Goal: Information Seeking & Learning: Find specific fact

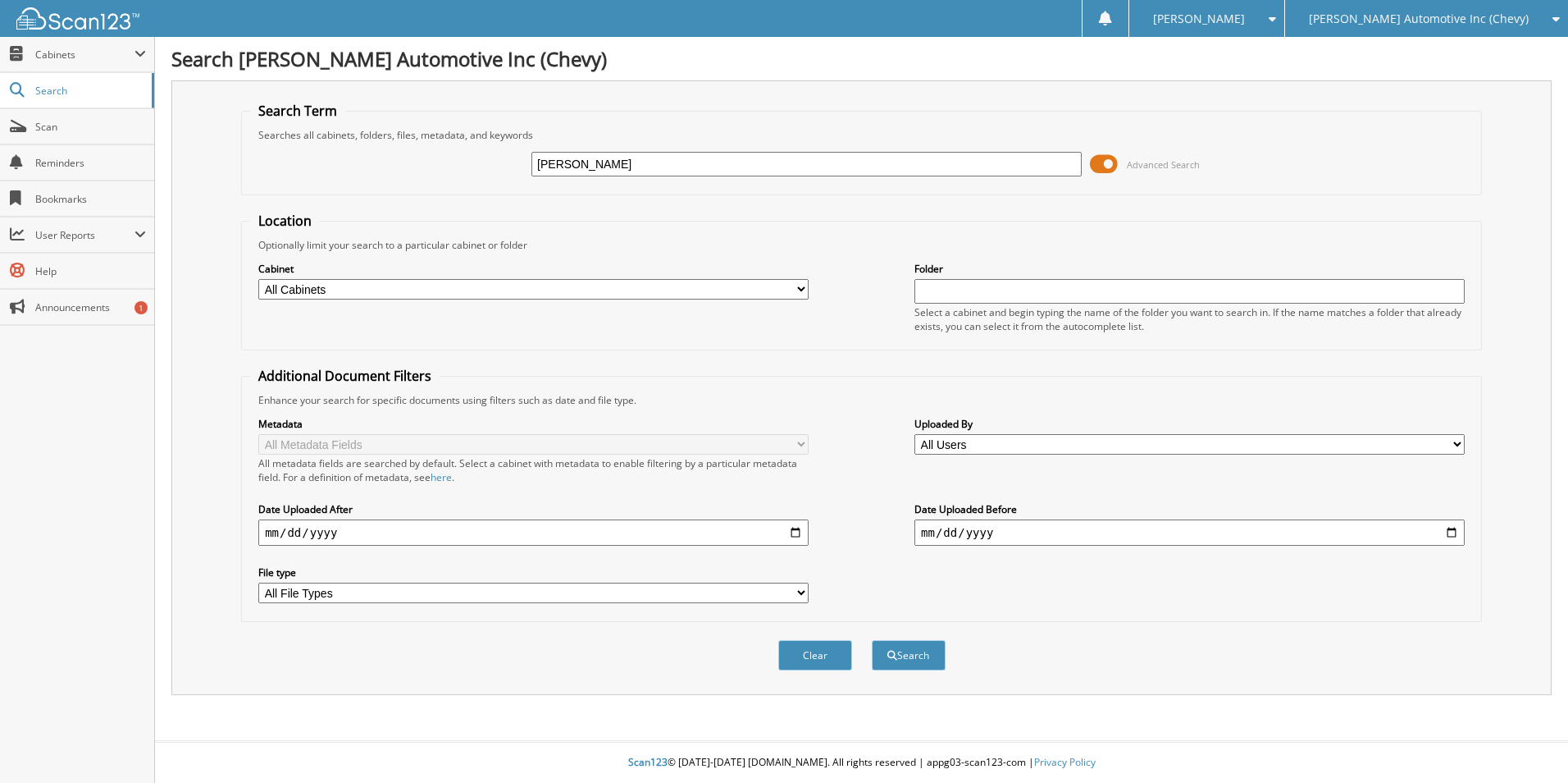
type input "[PERSON_NAME]"
click at [871, 639] on button "Search" at bounding box center [908, 654] width 74 height 30
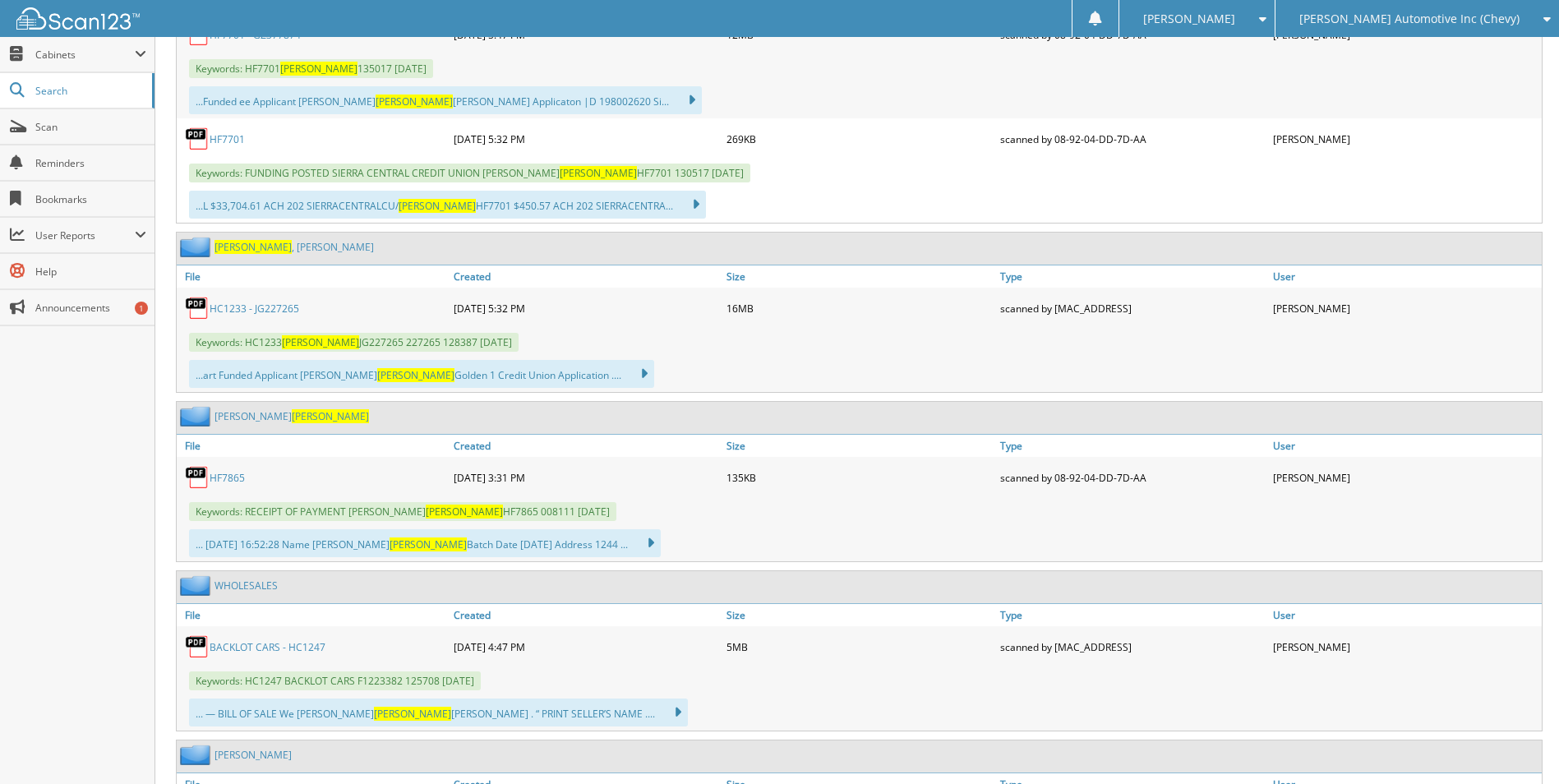
scroll to position [1780, 0]
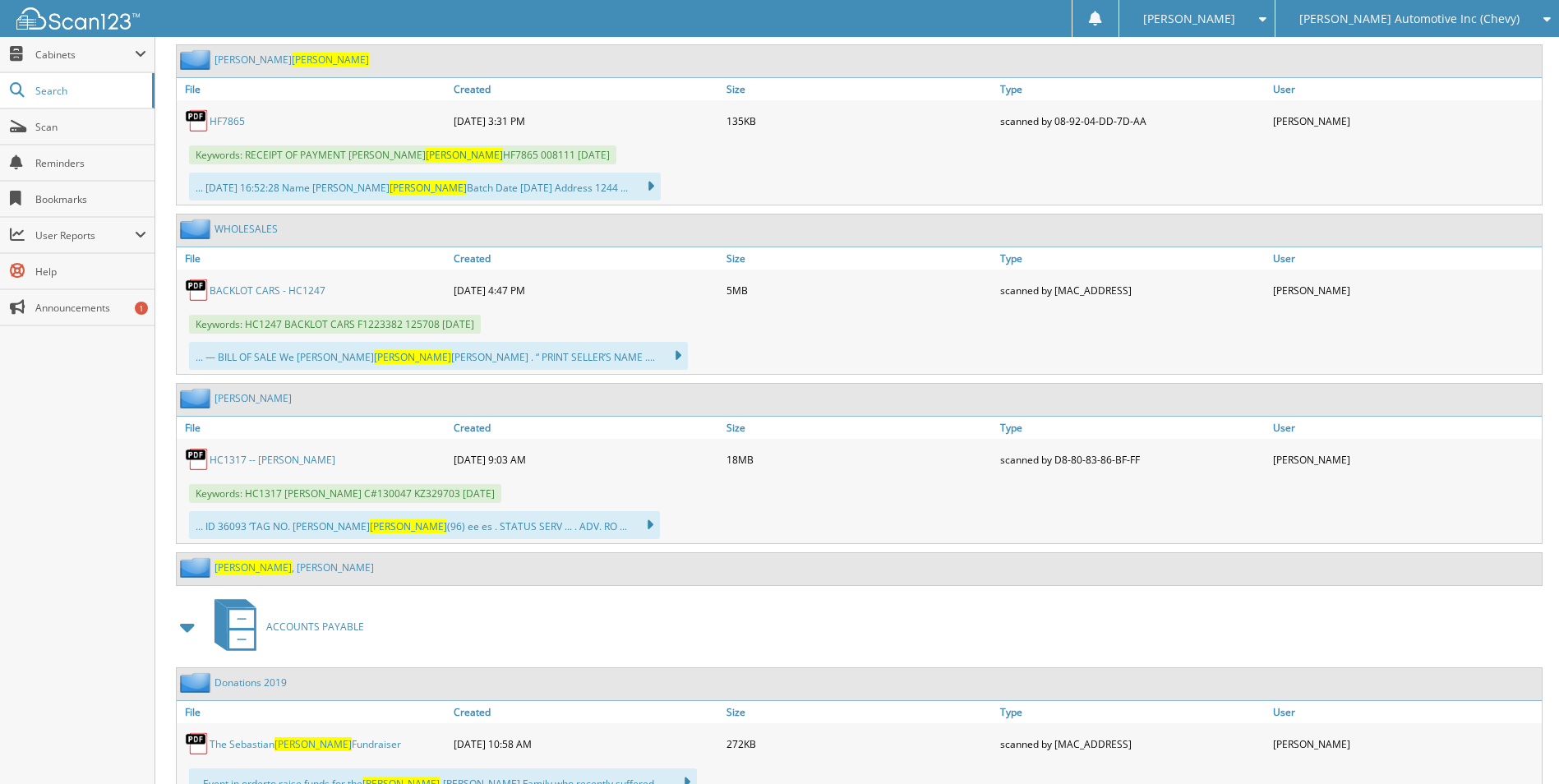
click at [258, 562] on link "SALAZAR , GABRIEL" at bounding box center [293, 567] width 159 height 14
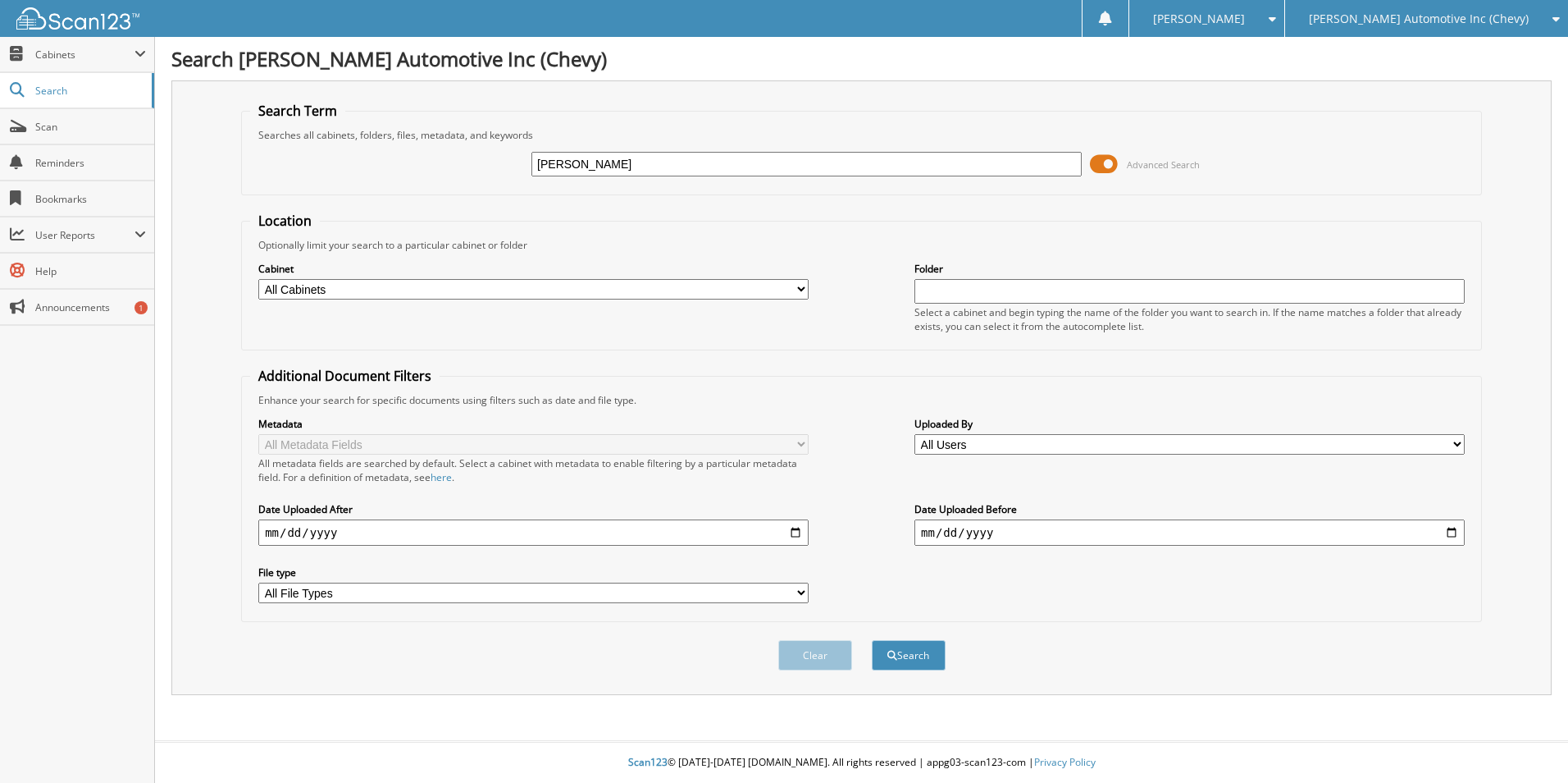
click at [871, 639] on button "Search" at bounding box center [908, 654] width 74 height 30
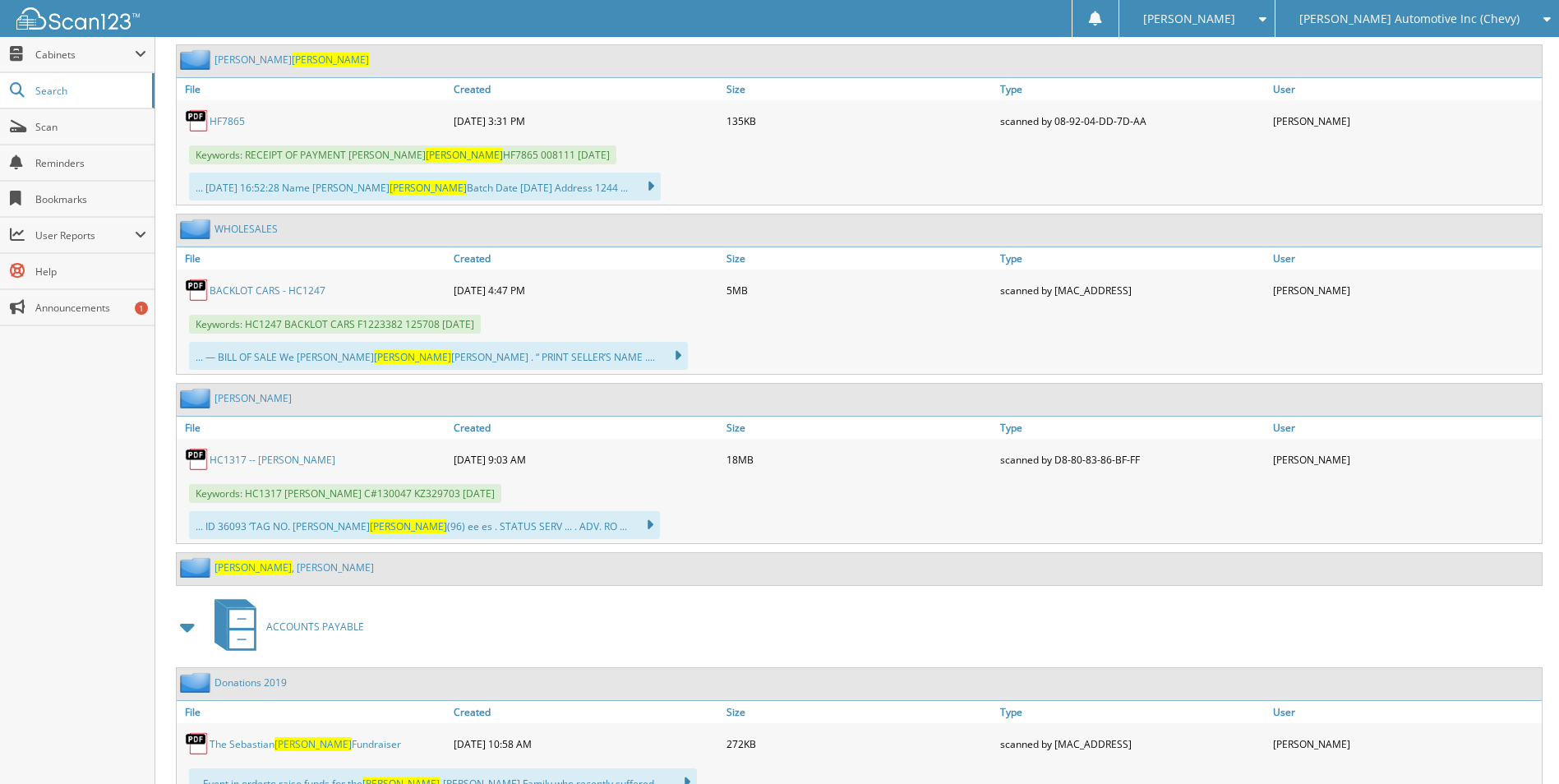
scroll to position [2136, 0]
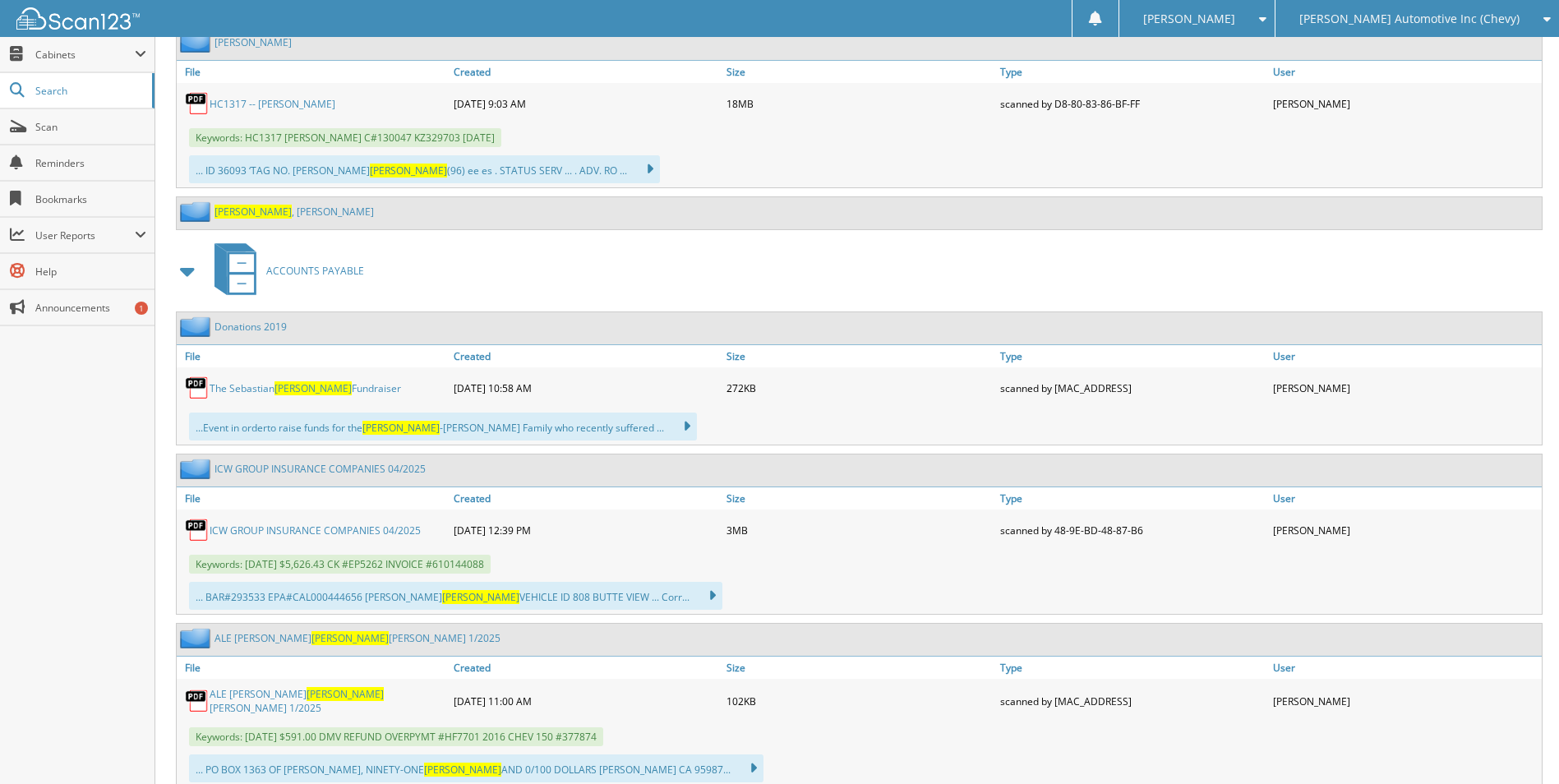
click at [237, 208] on span "[PERSON_NAME]" at bounding box center [252, 211] width 77 height 14
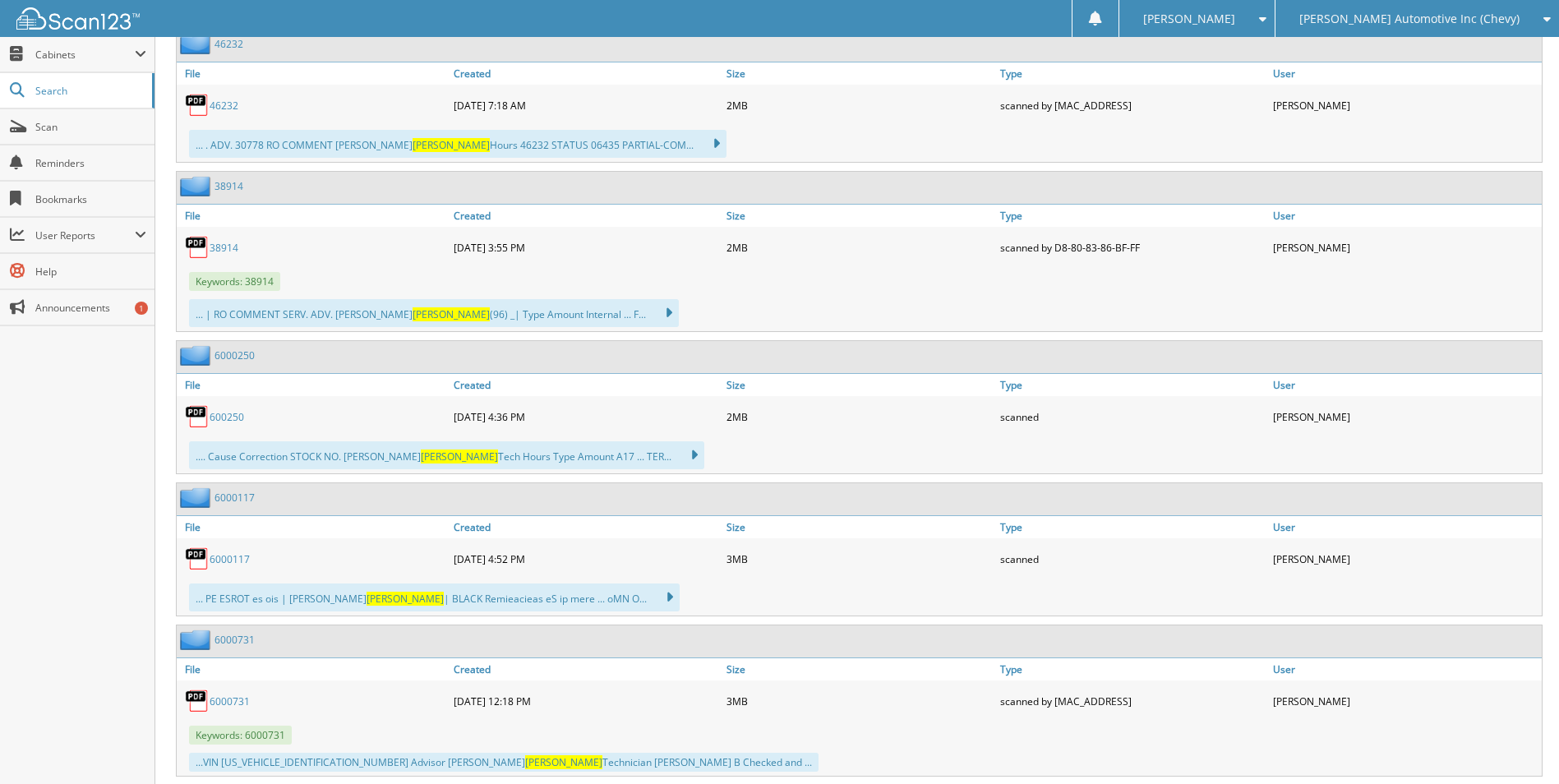
scroll to position [9256, 0]
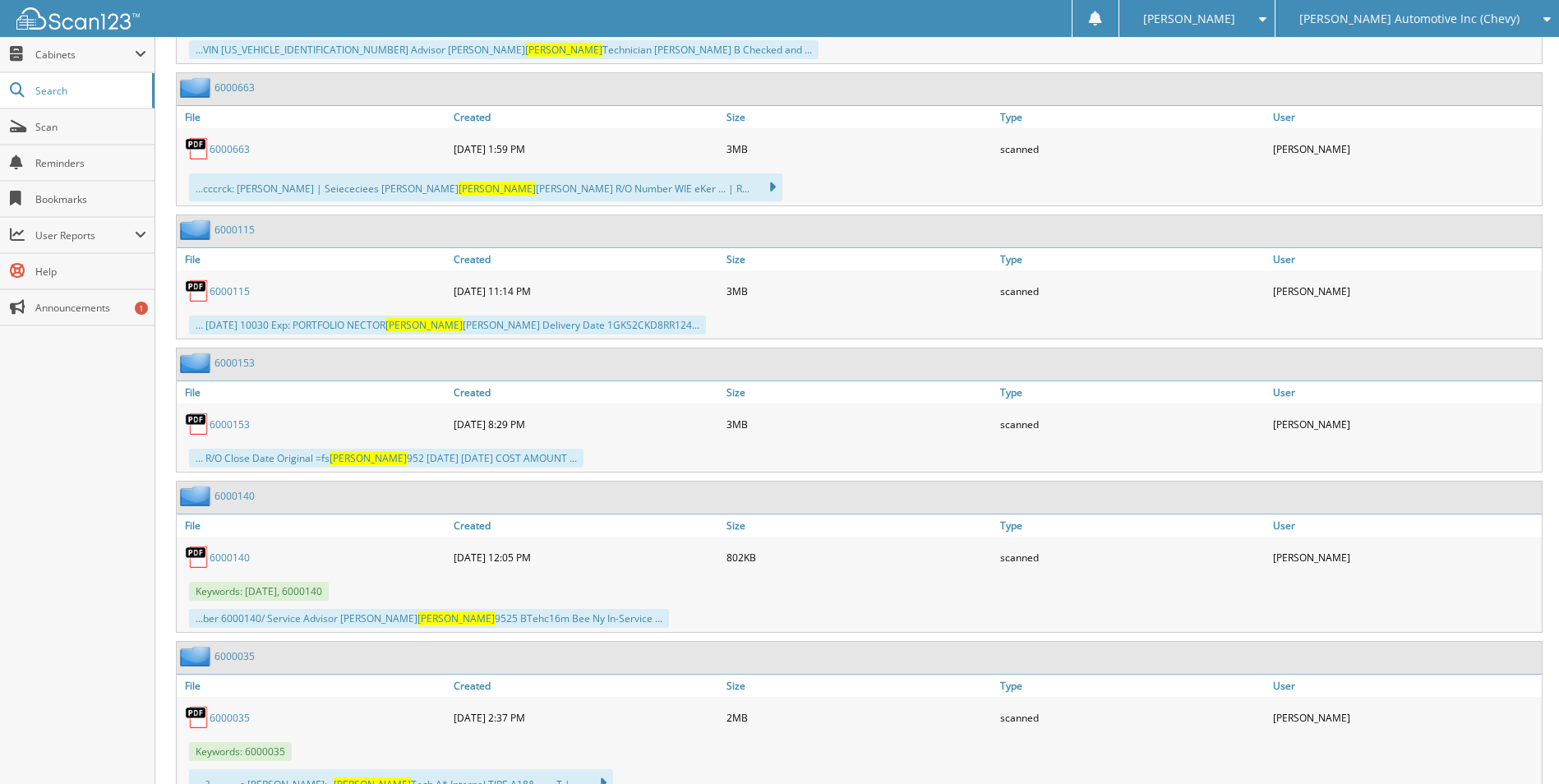
click at [1442, 26] on div "[PERSON_NAME] Automotive Inc (Chevy)" at bounding box center [1417, 19] width 267 height 37
click at [1429, 54] on link "[PERSON_NAME] Motors (Ford)" at bounding box center [1417, 51] width 284 height 28
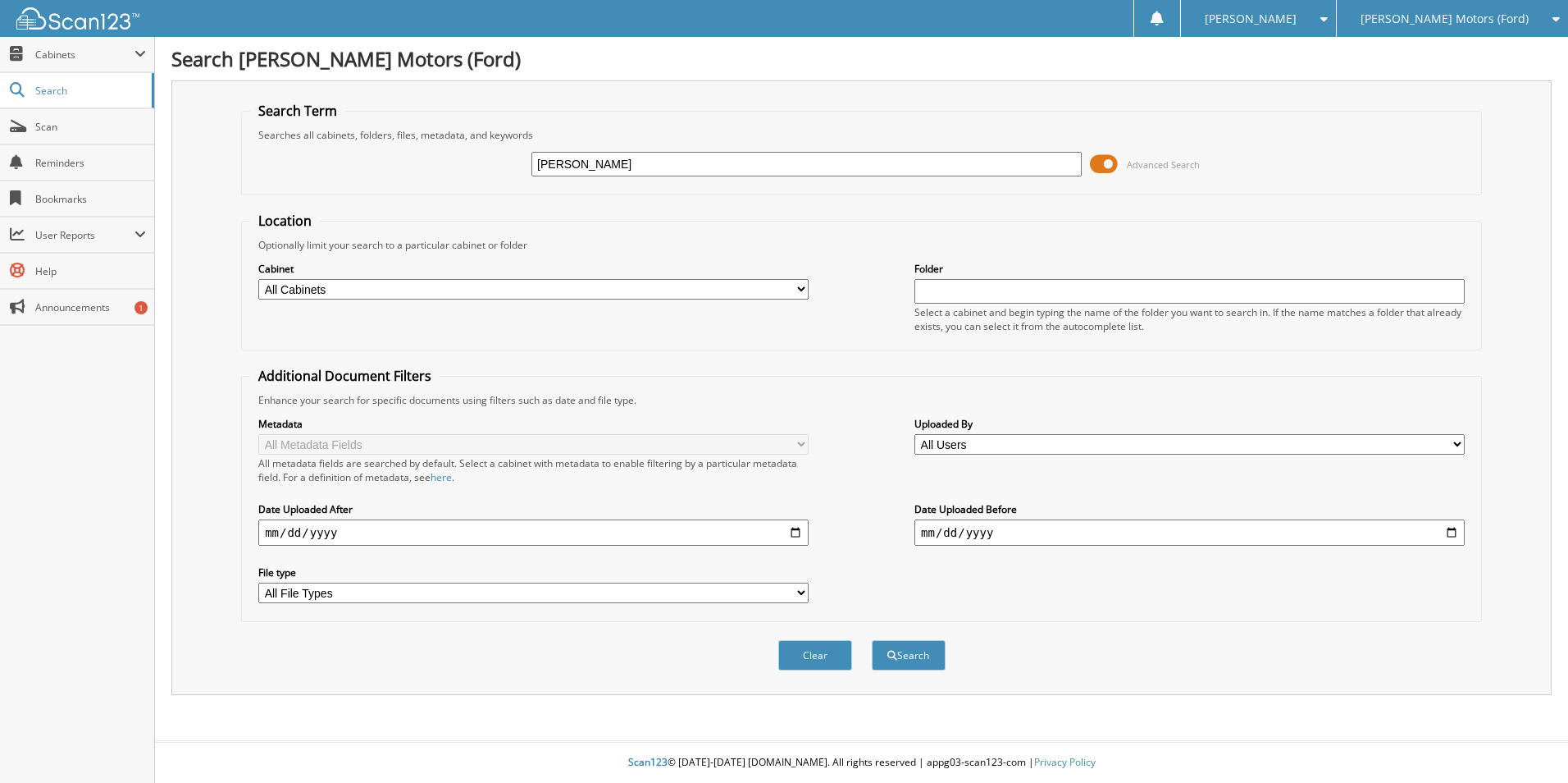
type input "[PERSON_NAME]"
click at [871, 639] on button "Search" at bounding box center [908, 654] width 74 height 30
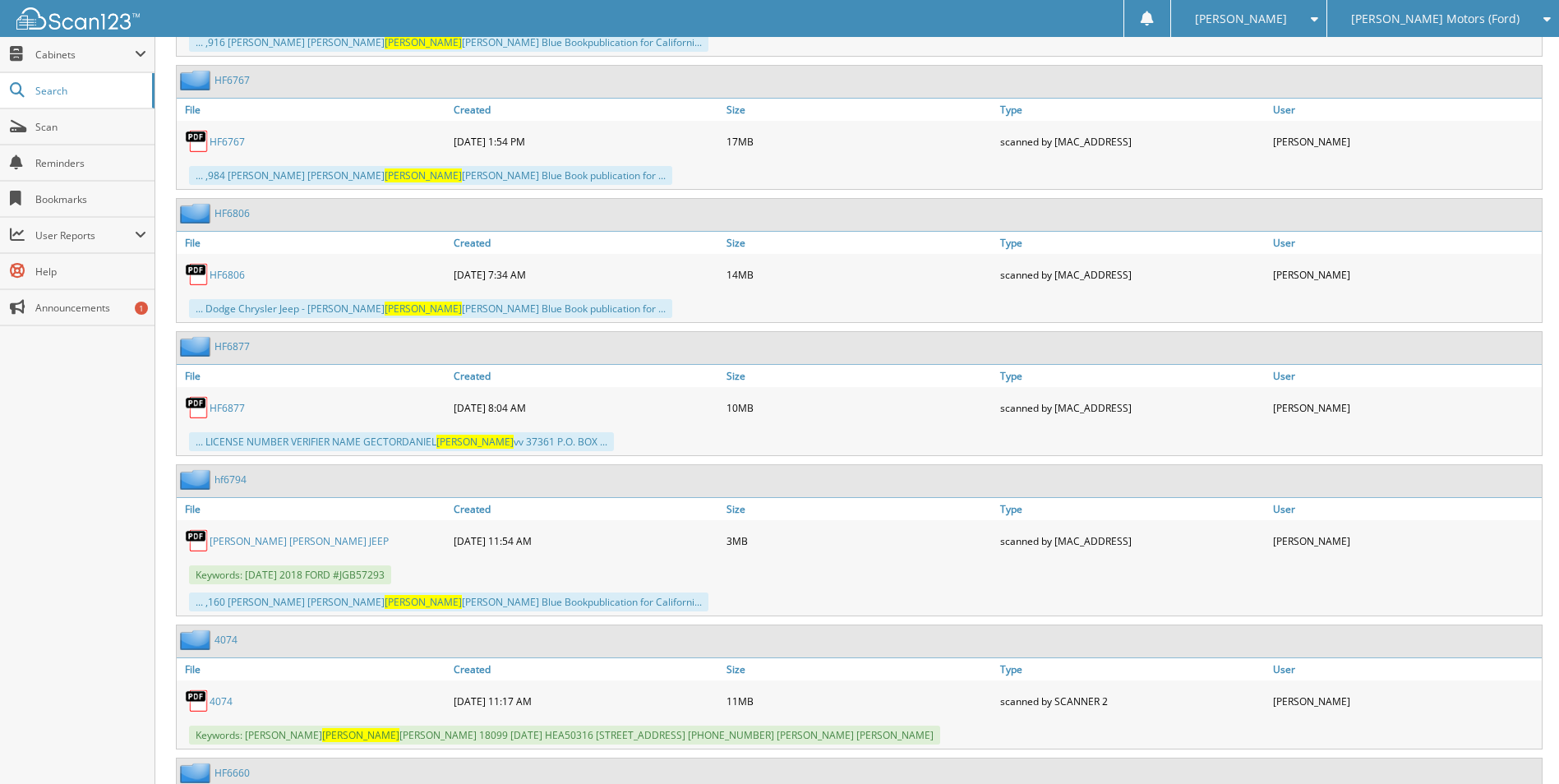
scroll to position [11747, 0]
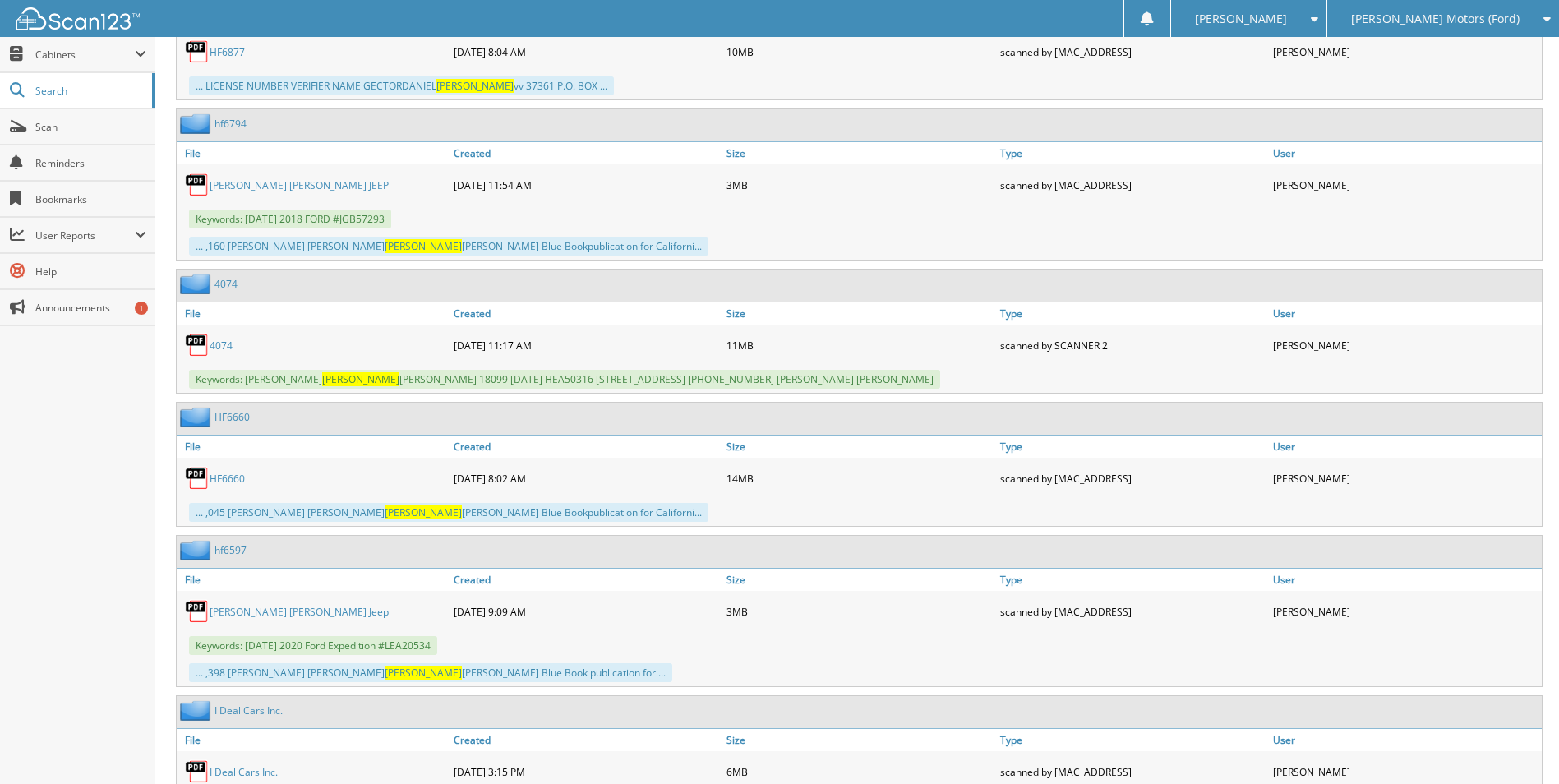
click at [90, 435] on div "Close Cabinets This Company All Companies Email Addresses" at bounding box center [77, 411] width 156 height 747
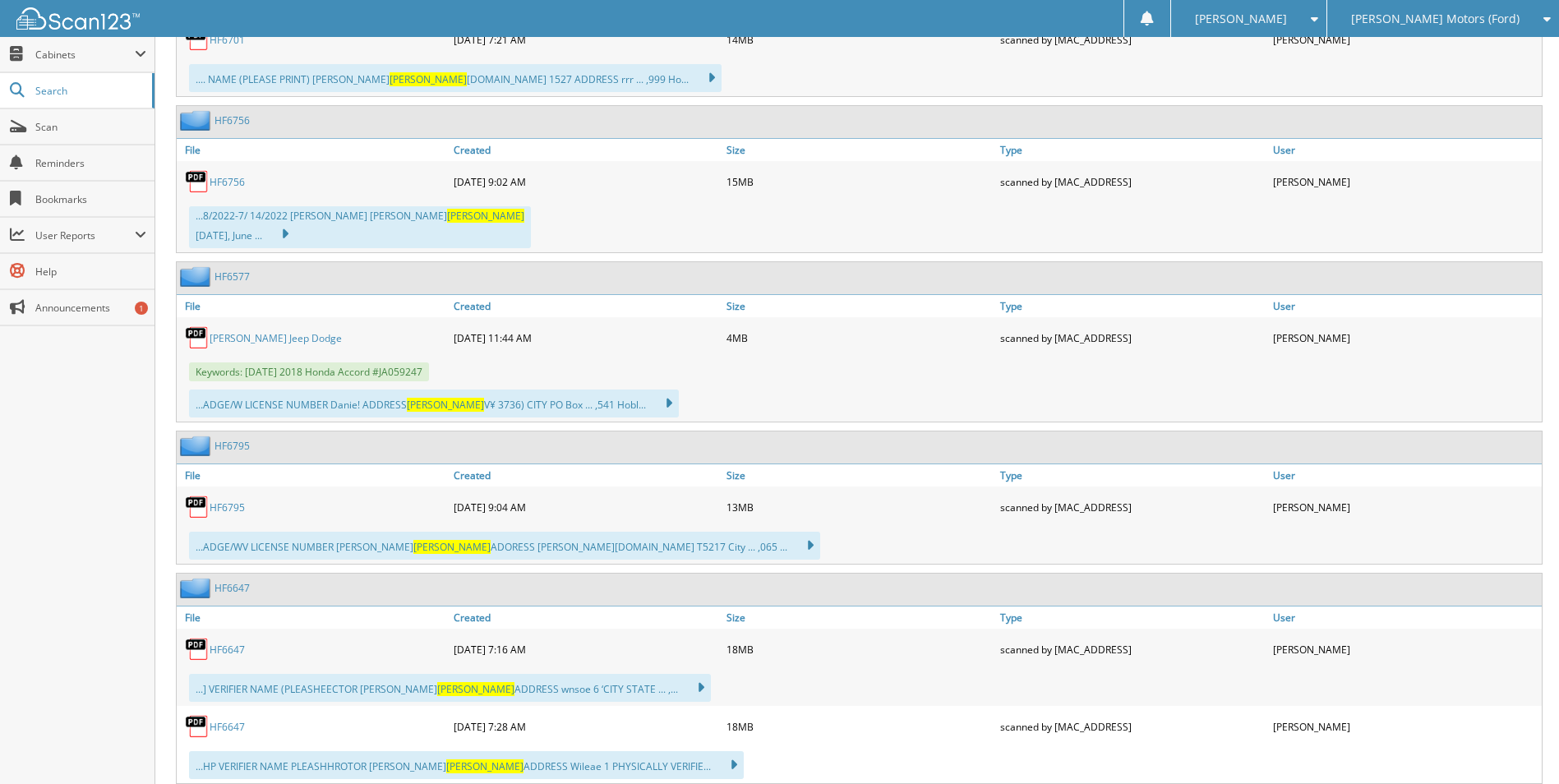
scroll to position [2849, 0]
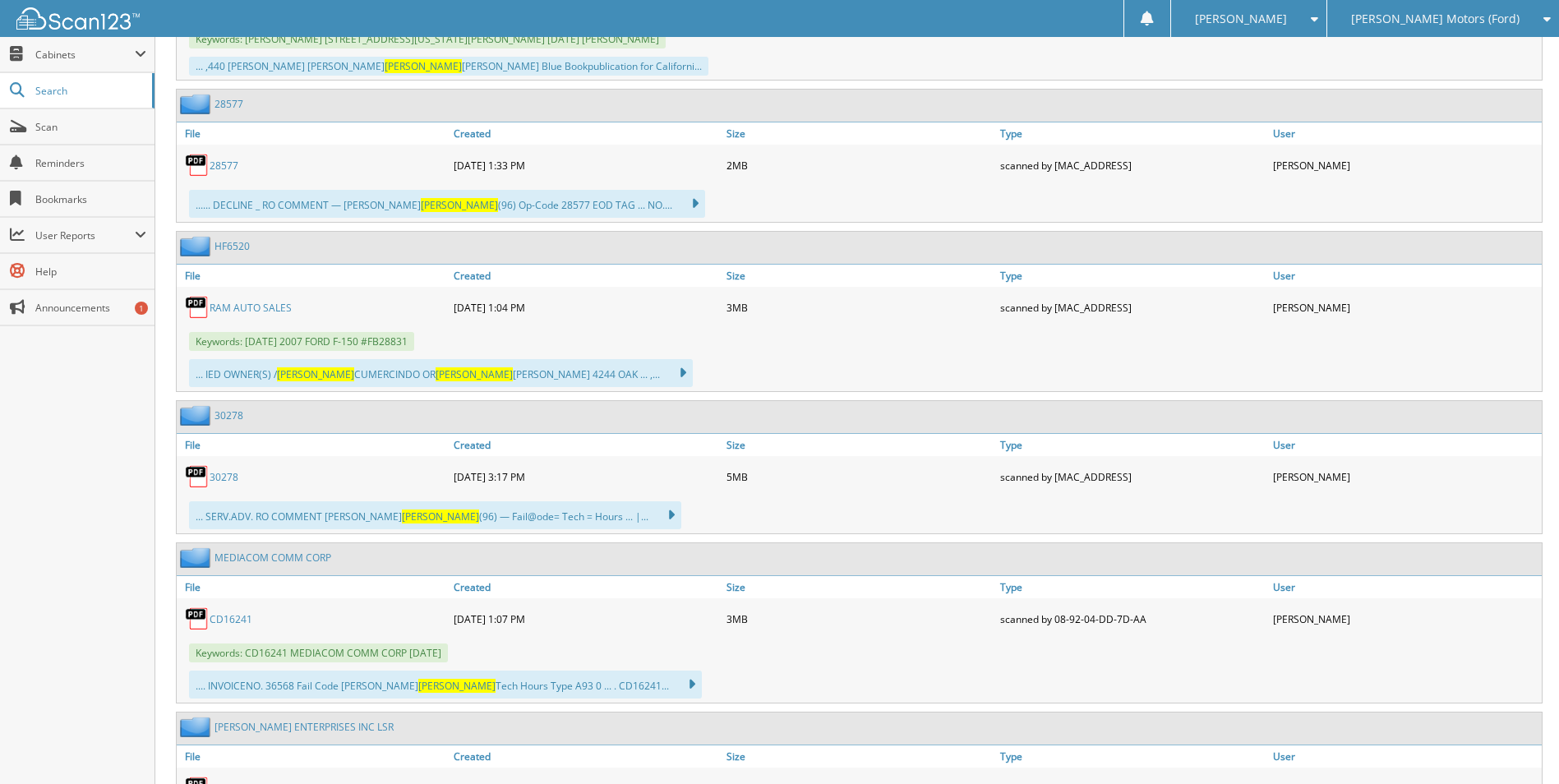
click at [1526, 17] on div "[PERSON_NAME] Motors (Ford)" at bounding box center [1444, 19] width 215 height 37
click at [1500, 59] on link "[PERSON_NAME] Automotive Inc (Chevy)" at bounding box center [1443, 59] width 232 height 44
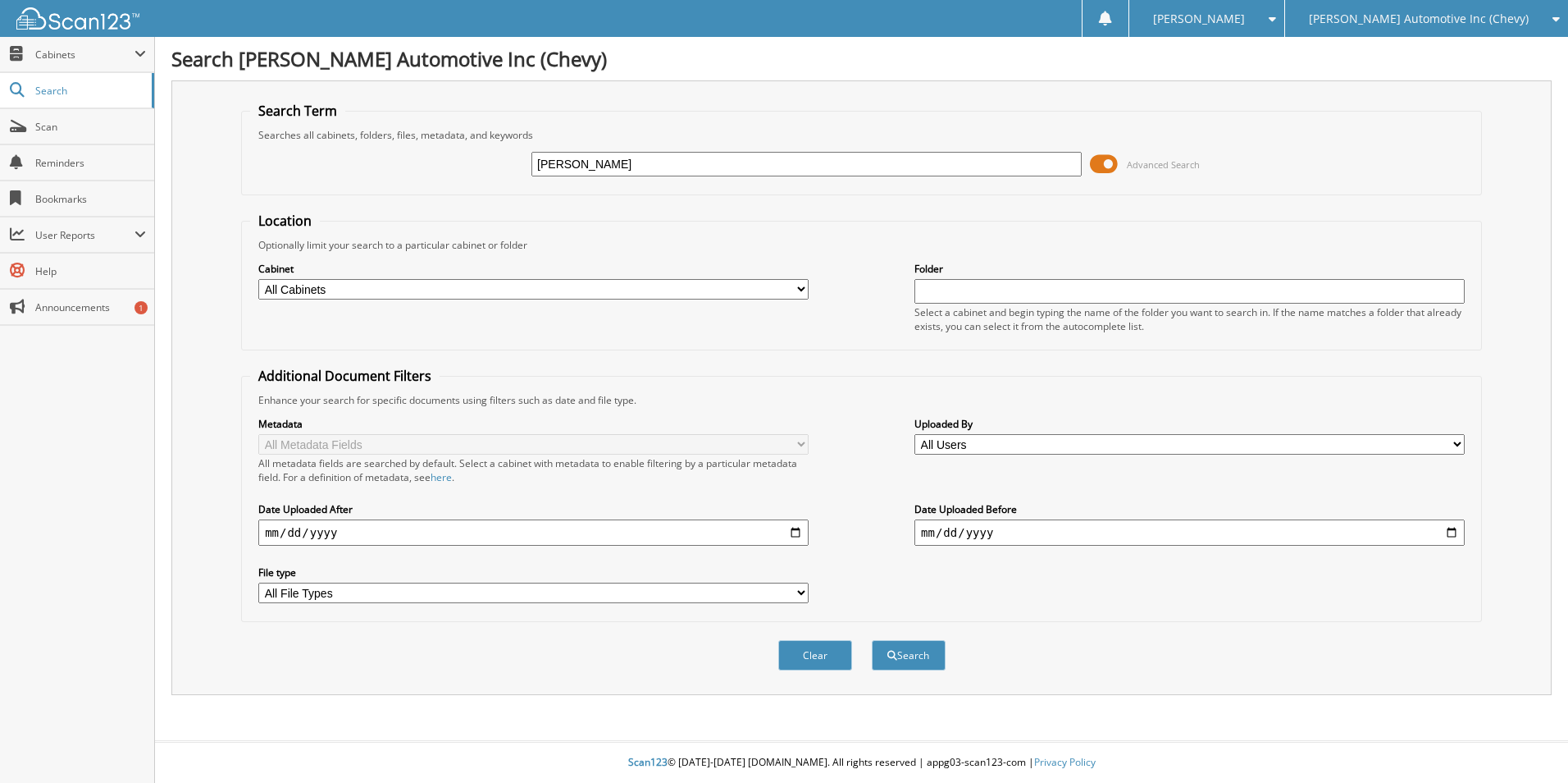
type input "[PERSON_NAME]"
click at [871, 639] on button "Search" at bounding box center [908, 654] width 74 height 30
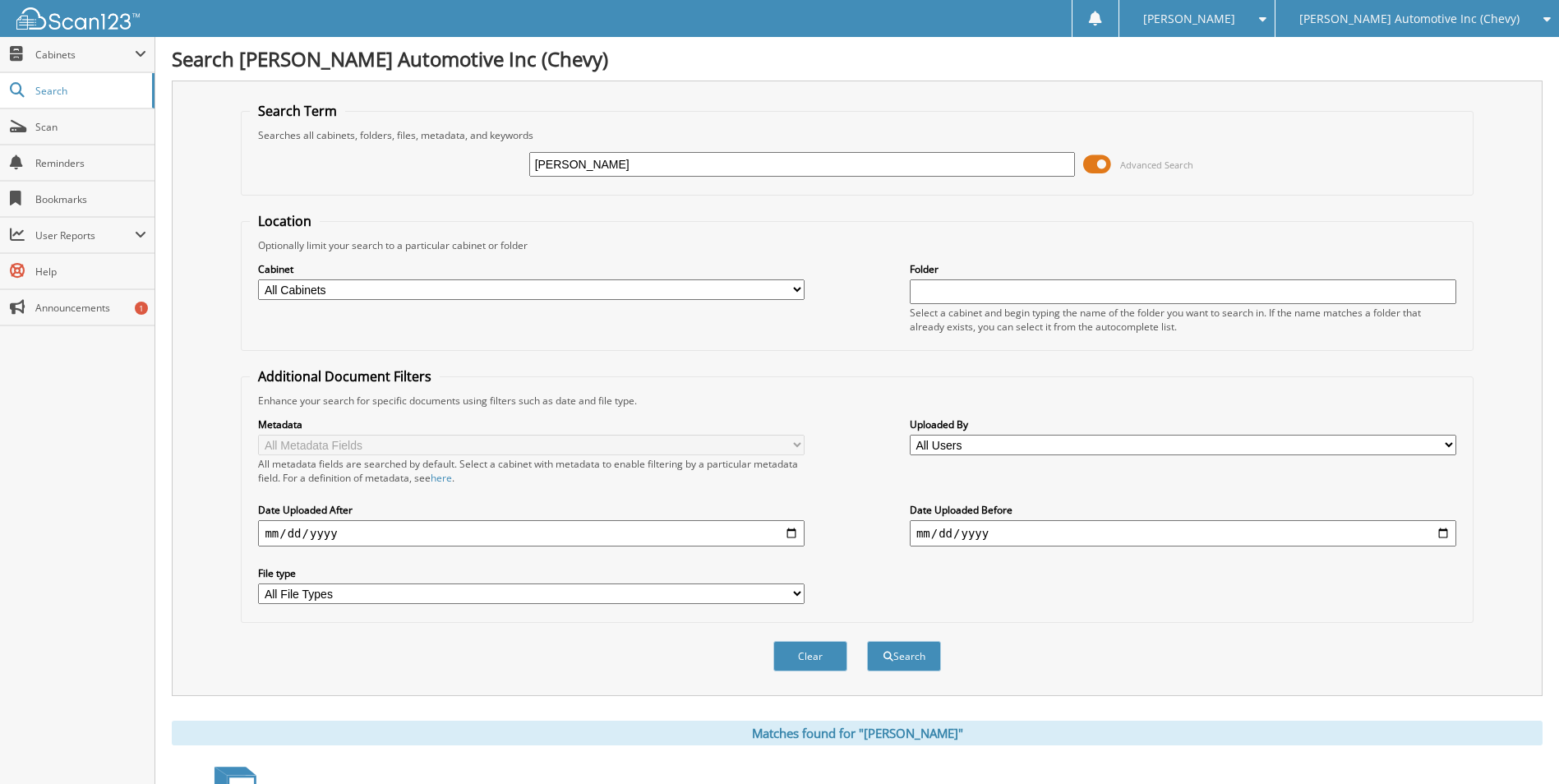
type input "[PERSON_NAME]"
click at [868, 640] on button "Search" at bounding box center [905, 655] width 74 height 30
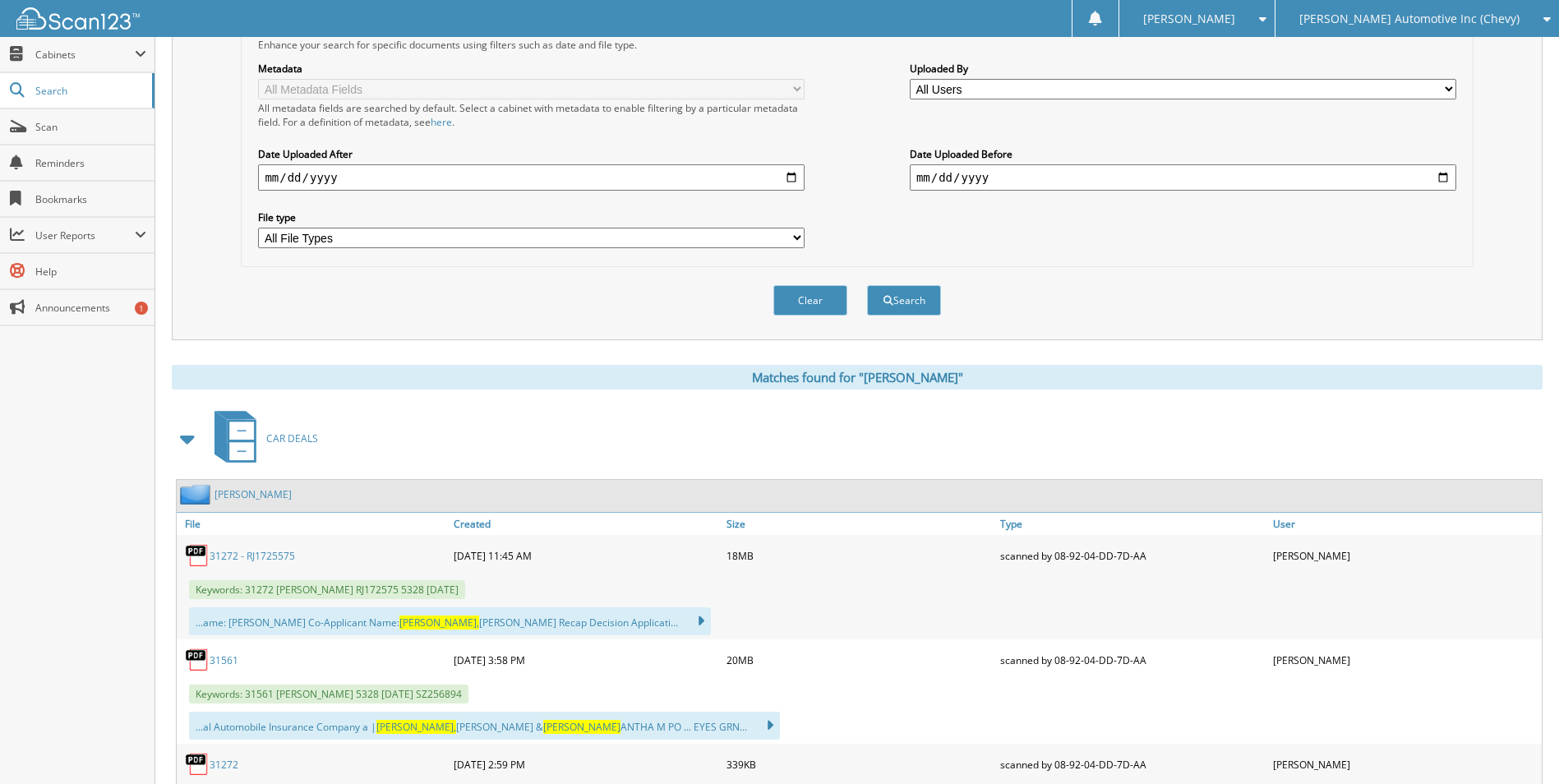
scroll to position [713, 0]
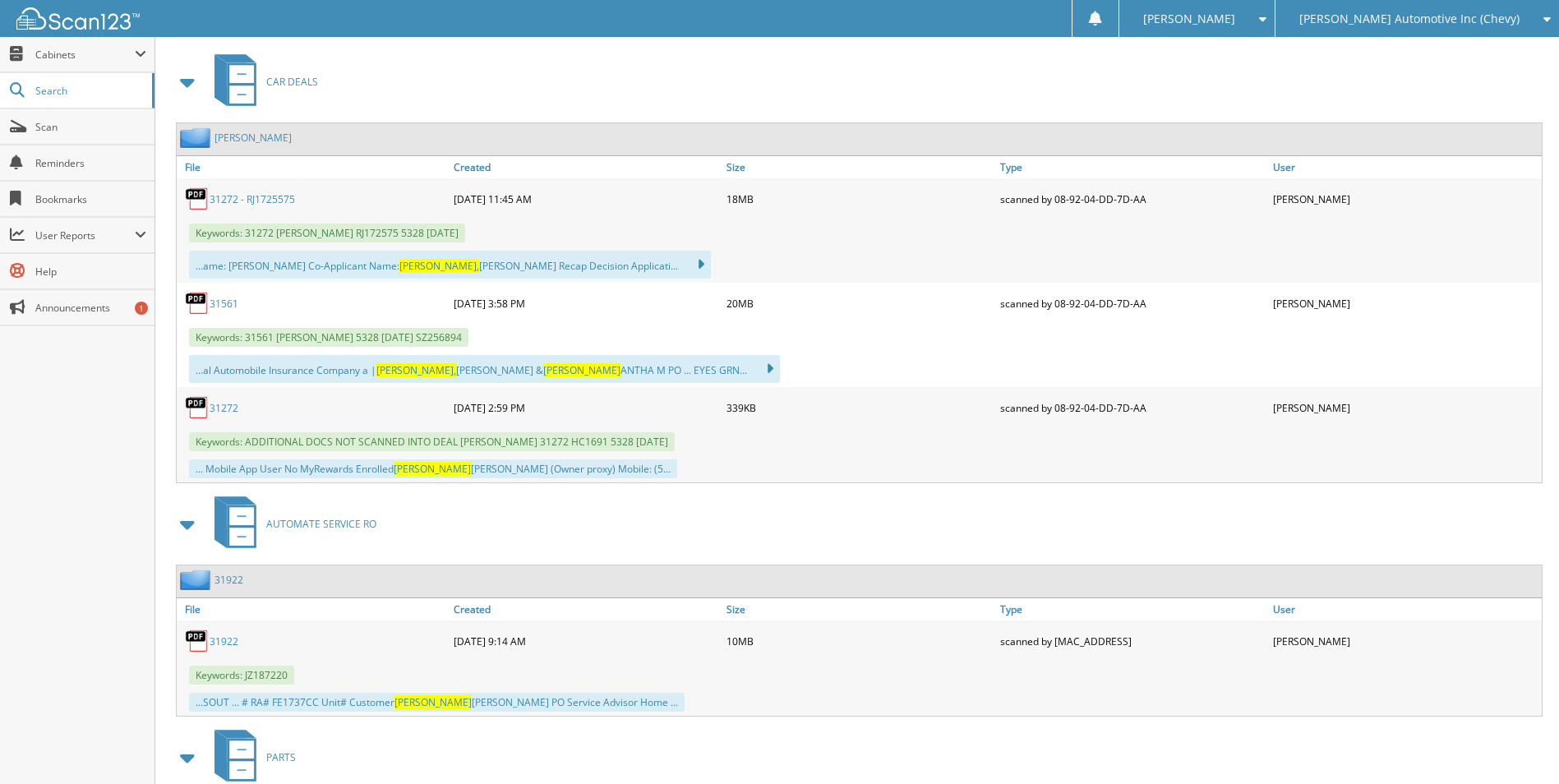
click at [269, 131] on div "[PERSON_NAME]" at bounding box center [235, 137] width 115 height 21
click at [268, 132] on link "[PERSON_NAME]" at bounding box center [252, 138] width 77 height 14
